Goal: Communication & Community: Answer question/provide support

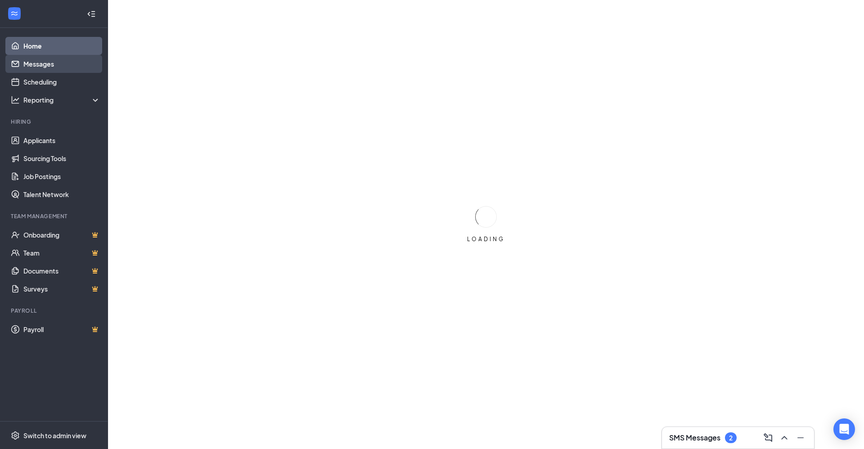
click at [59, 65] on link "Messages" at bounding box center [61, 64] width 77 height 18
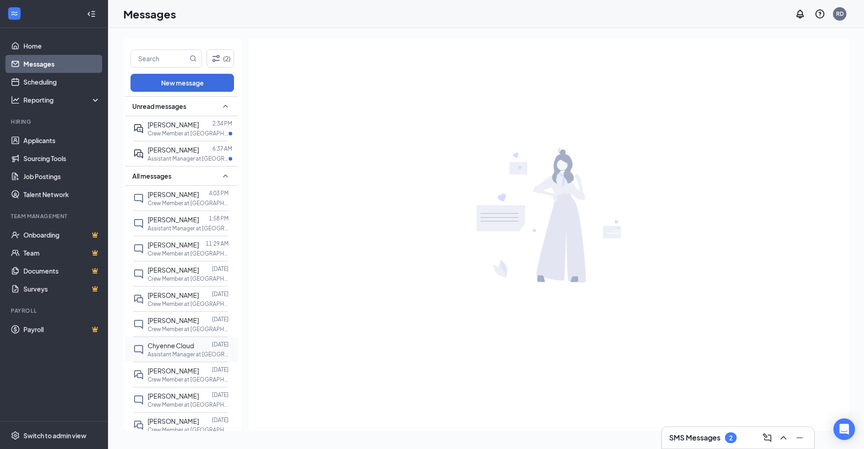
click at [175, 344] on span "Chyenne Cloud" at bounding box center [171, 346] width 46 height 8
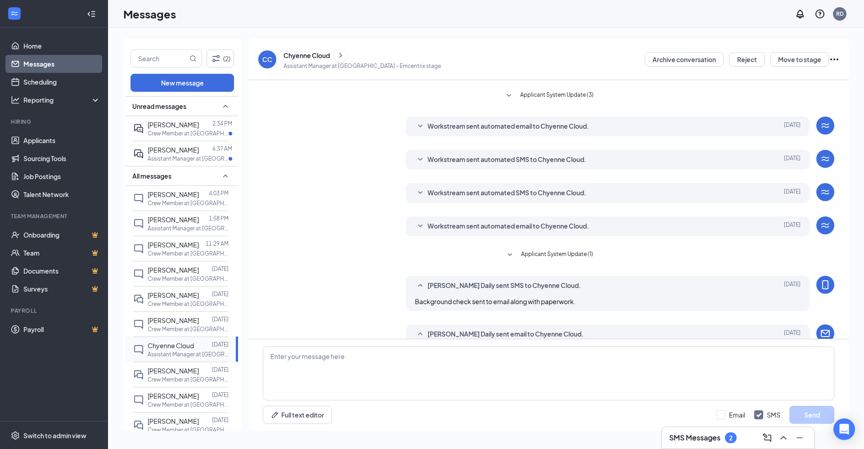
scroll to position [53, 0]
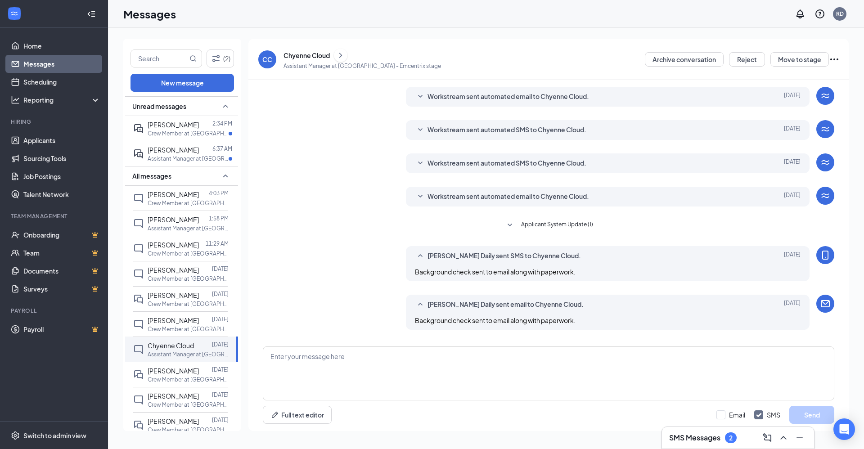
click at [343, 54] on icon "ChevronRight" at bounding box center [340, 55] width 9 height 11
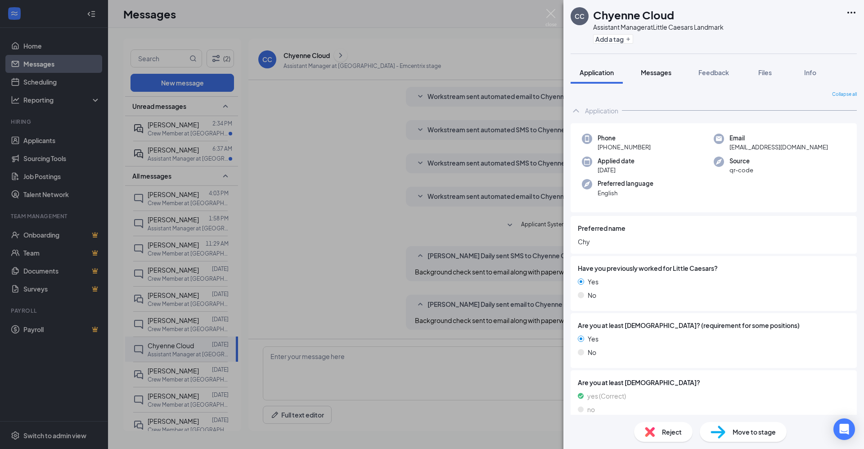
click at [418, 77] on div "Messages" at bounding box center [656, 72] width 31 height 9
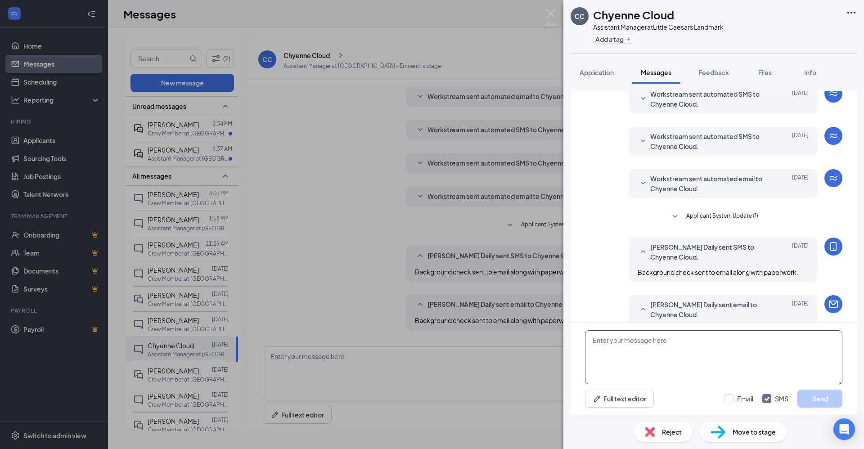
scroll to position [134, 0]
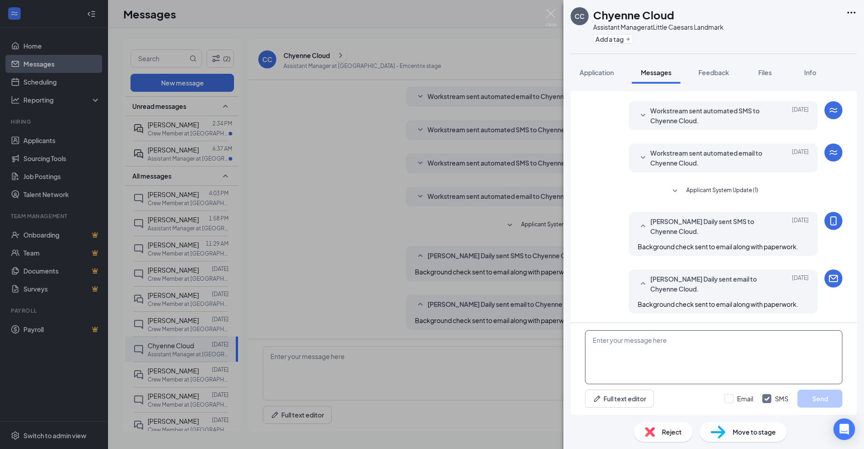
click at [418, 339] on textarea at bounding box center [714, 357] width 258 height 54
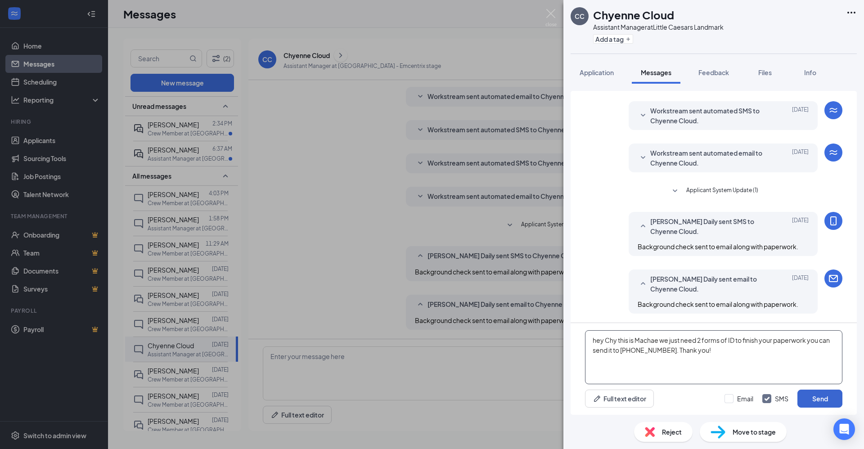
type textarea "hey Chy this is Machae we just need 2 forms of ID to finish your paperwork you …"
click at [418, 403] on button "Send" at bounding box center [820, 399] width 45 height 18
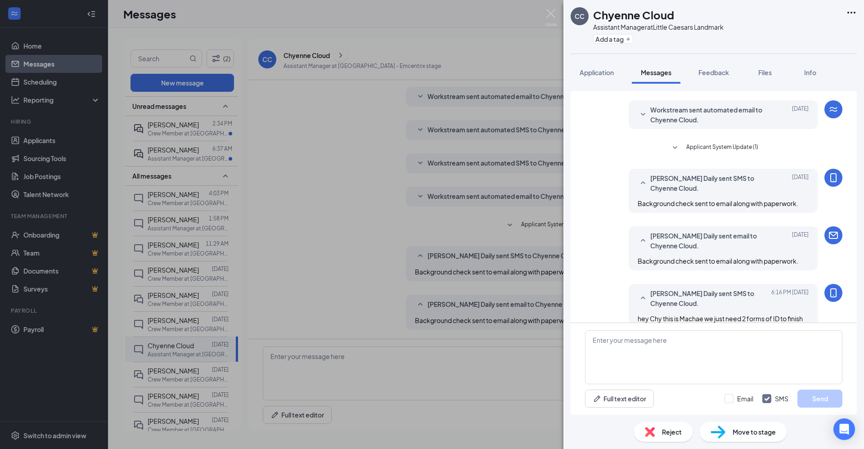
scroll to position [211, 0]
